Goal: Task Accomplishment & Management: Manage account settings

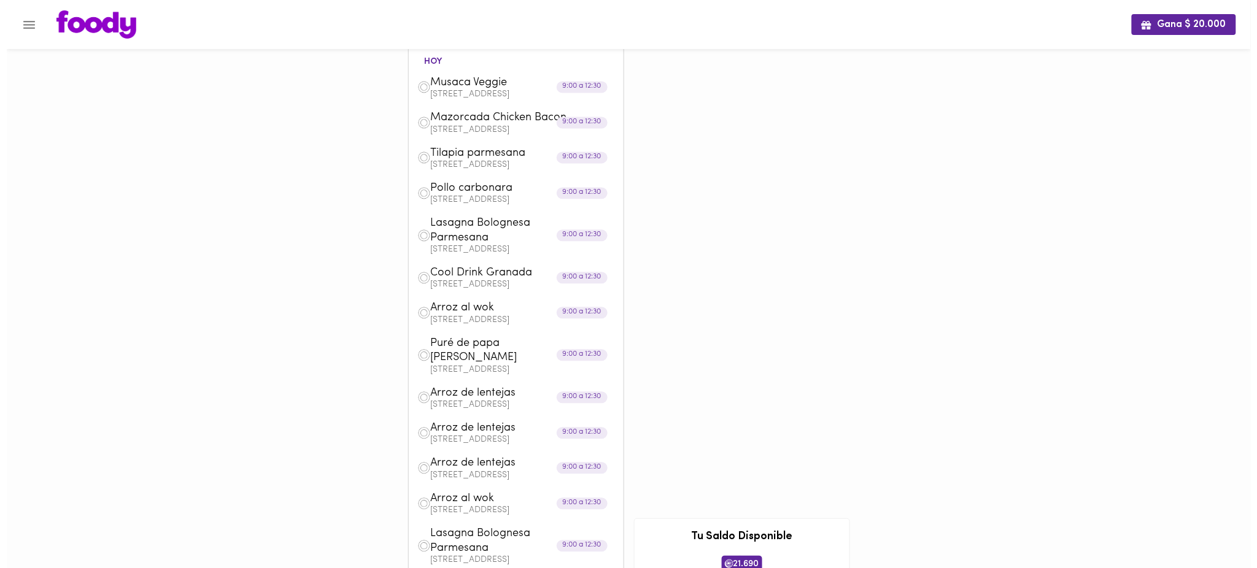
scroll to position [21, 0]
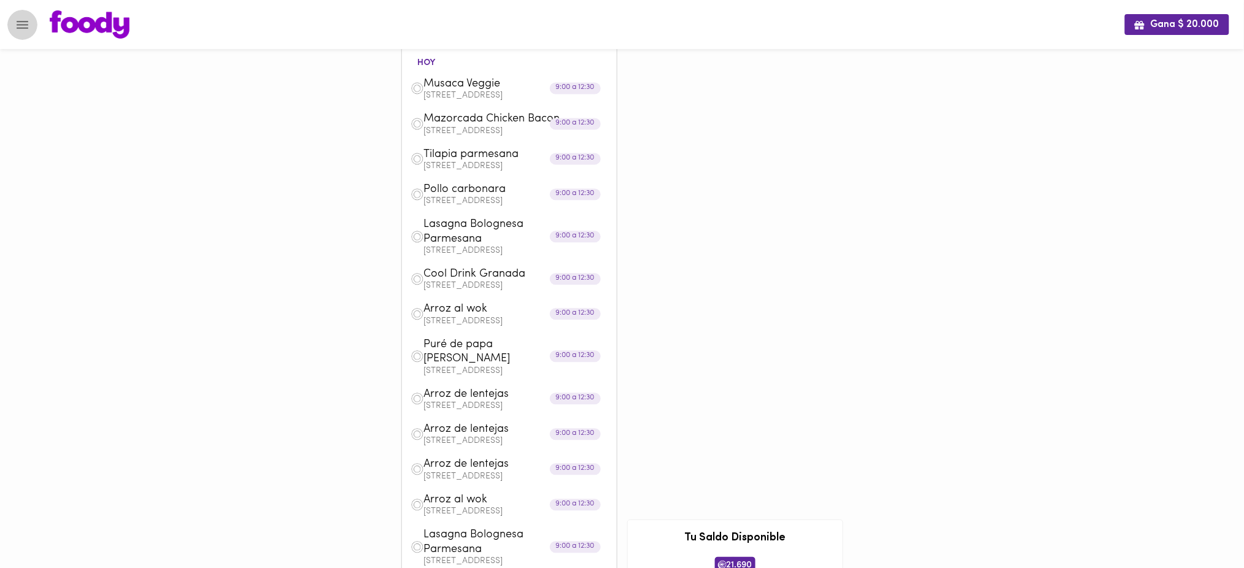
click at [28, 25] on icon "Menu" at bounding box center [22, 24] width 15 height 15
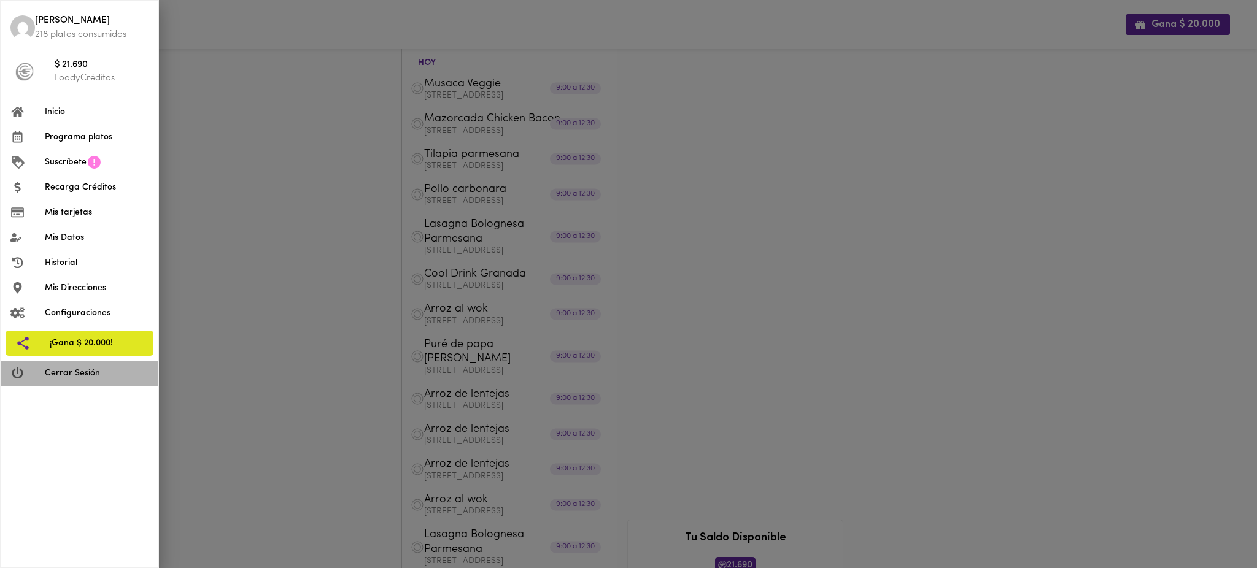
click at [66, 372] on span "Cerrar Sesión" at bounding box center [97, 373] width 104 height 13
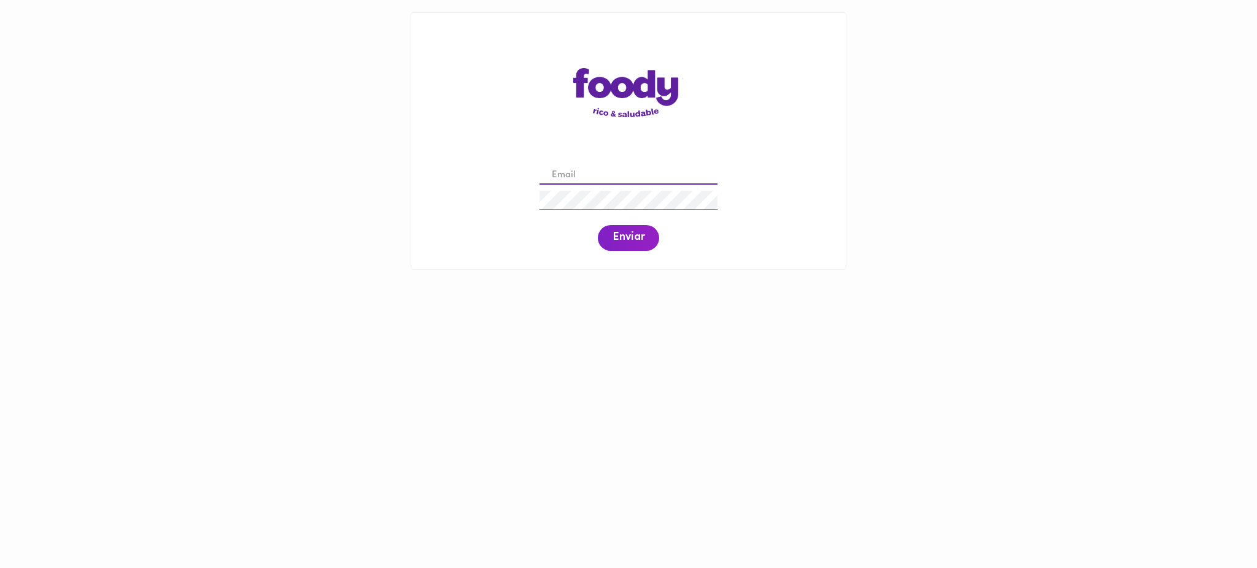
click at [566, 178] on input "email" at bounding box center [628, 175] width 178 height 19
paste input "[EMAIL_ADDRESS][DOMAIN_NAME]"
type input "[EMAIL_ADDRESS][DOMAIN_NAME]"
click at [625, 245] on span "Enviar" at bounding box center [628, 238] width 32 height 14
